Goal: Task Accomplishment & Management: Use online tool/utility

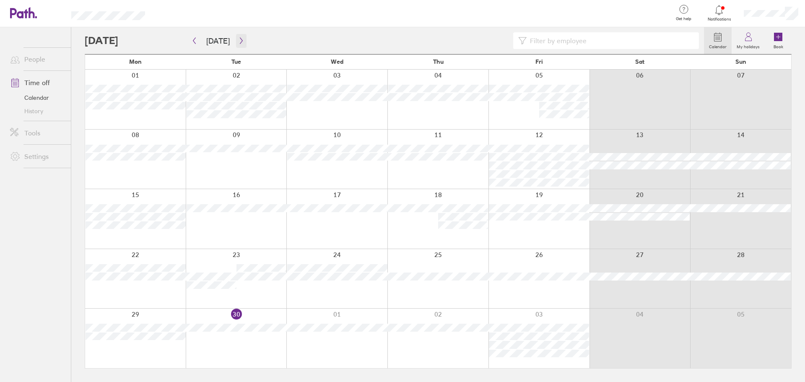
click at [236, 43] on button "button" at bounding box center [241, 41] width 10 height 14
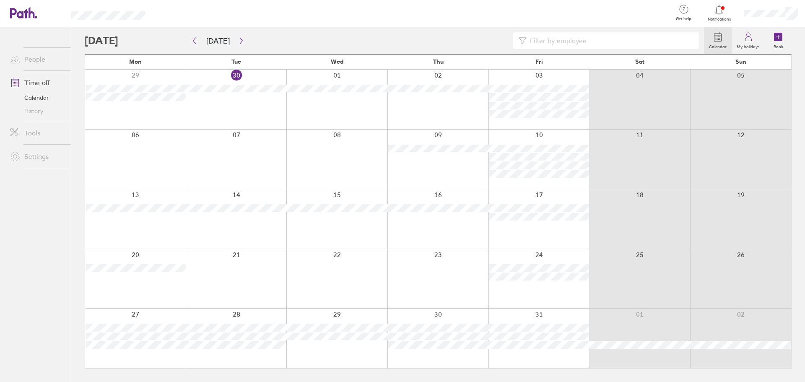
click at [246, 178] on div at bounding box center [236, 160] width 101 height 60
